Goal: Task Accomplishment & Management: Use online tool/utility

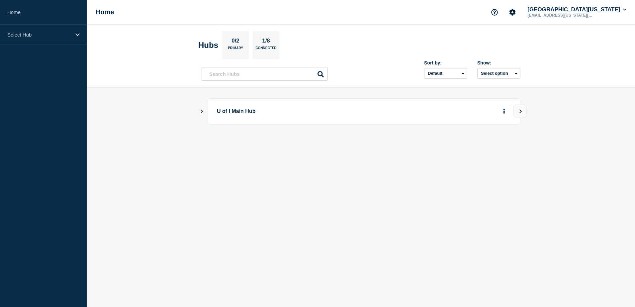
click at [201, 111] on icon "Show Connected Hubs" at bounding box center [202, 110] width 4 height 3
click at [490, 144] on button "See overview" at bounding box center [480, 144] width 35 height 13
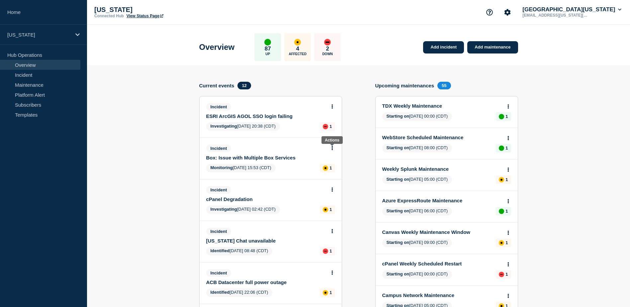
click at [332, 147] on icon at bounding box center [332, 148] width 2 height 4
click at [329, 172] on link "Update incident" at bounding box center [332, 172] width 32 height 5
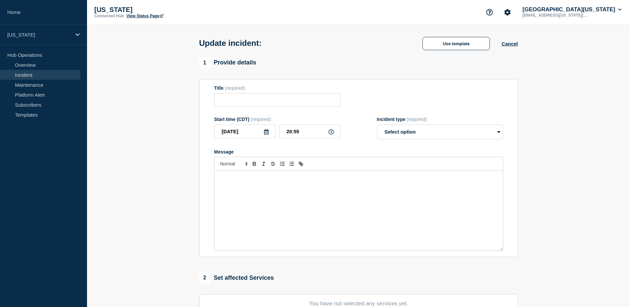
type input "Box: Issue with Multiple Box Services"
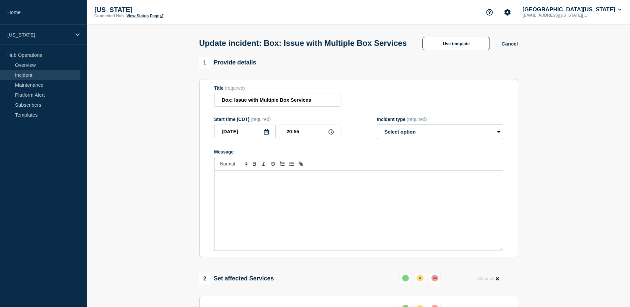
click at [416, 139] on select "Select option Investigating Identified Monitoring Resolved" at bounding box center [440, 132] width 126 height 15
select select "resolved"
click at [377, 137] on select "Select option Investigating Identified Monitoring Resolved" at bounding box center [440, 132] width 126 height 15
click at [239, 181] on p "Message" at bounding box center [358, 178] width 278 height 6
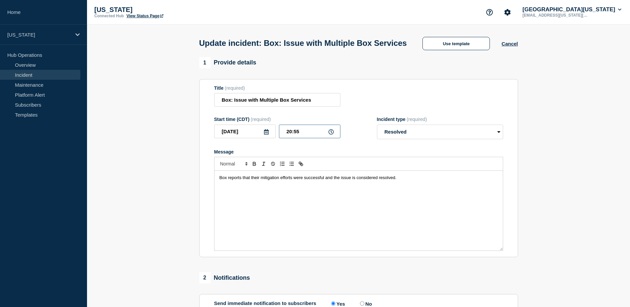
drag, startPoint x: 286, startPoint y: 144, endPoint x: 302, endPoint y: 144, distance: 15.3
click at [302, 138] on input "20:55" at bounding box center [309, 132] width 61 height 14
click at [411, 181] on p "Box reports that their mitigation efforts were successful and the issue is cons…" at bounding box center [358, 178] width 278 height 6
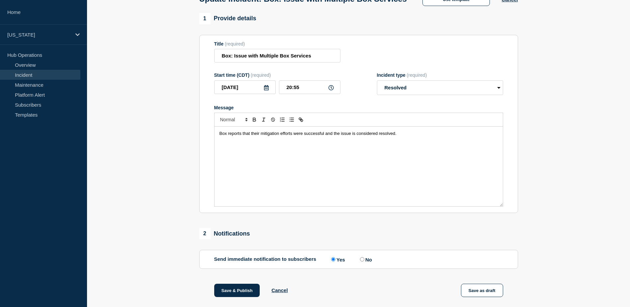
scroll to position [151, 0]
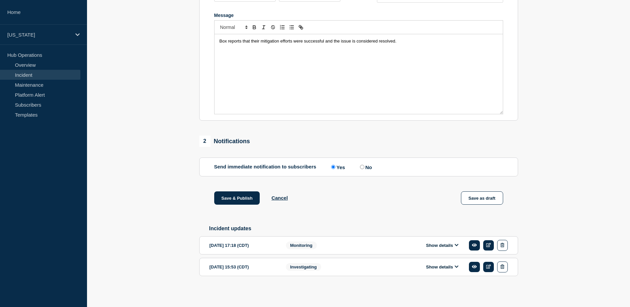
click at [455, 244] on icon at bounding box center [457, 245] width 4 height 4
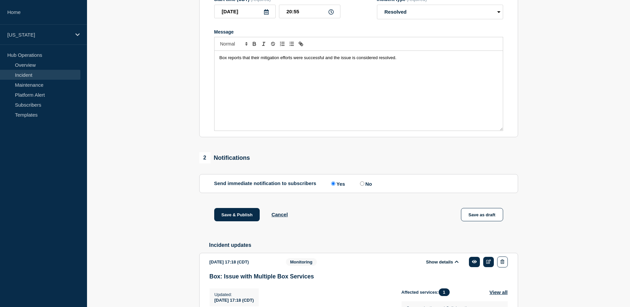
scroll to position [118, 0]
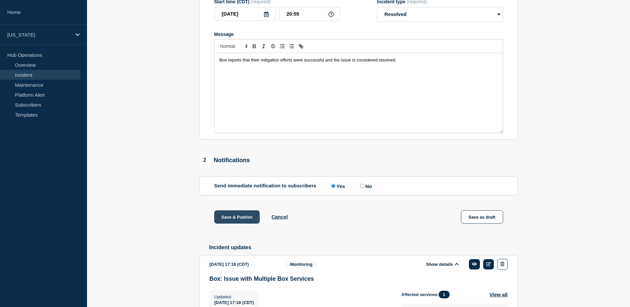
click at [246, 223] on button "Save & Publish" at bounding box center [237, 216] width 46 height 13
